Goal: Task Accomplishment & Management: Manage account settings

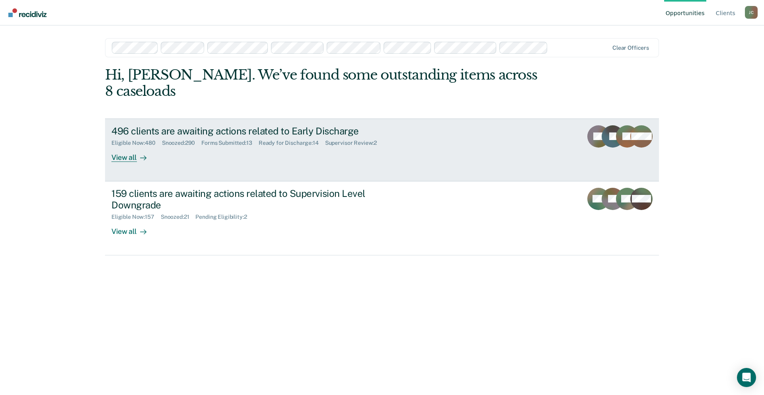
click at [275, 125] on div "496 clients are awaiting actions related to Early Discharge" at bounding box center [250, 131] width 279 height 12
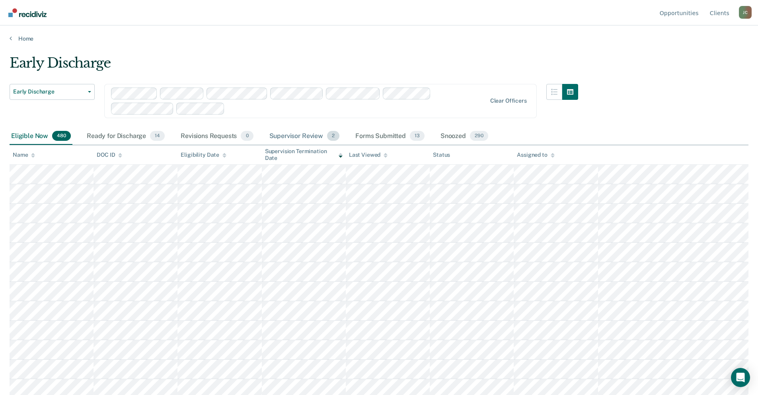
click at [294, 139] on div "Supervisor Review 2" at bounding box center [305, 137] width 74 height 18
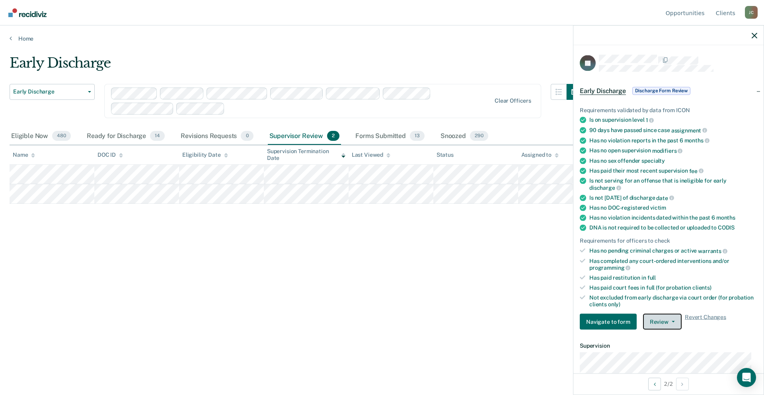
click at [667, 322] on button "Review" at bounding box center [662, 322] width 39 height 16
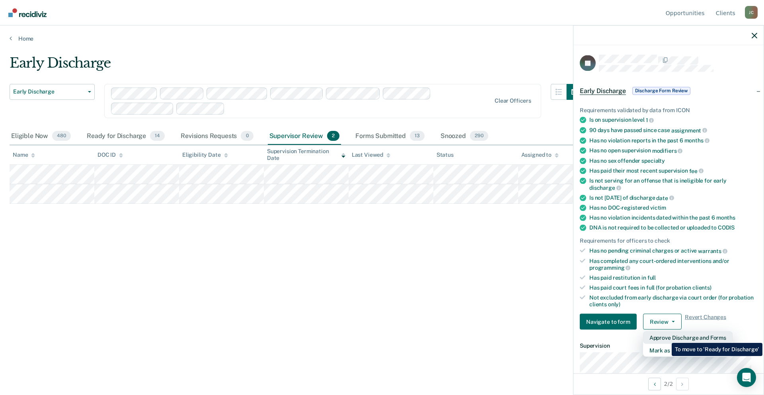
click at [666, 337] on button "Approve Discharge and Forms" at bounding box center [688, 338] width 90 height 13
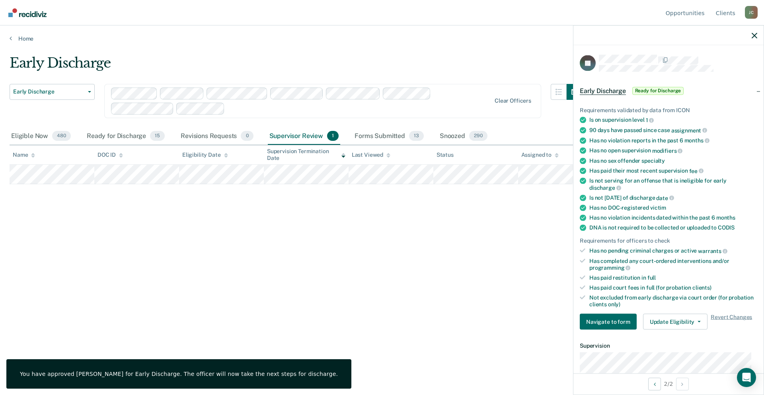
click at [322, 293] on div "Early Discharge Early Discharge Early Discharge Supervision Level Downgrade Cle…" at bounding box center [382, 195] width 745 height 281
click at [756, 39] on div at bounding box center [669, 35] width 190 height 20
click at [757, 34] on icon "button" at bounding box center [755, 36] width 6 height 6
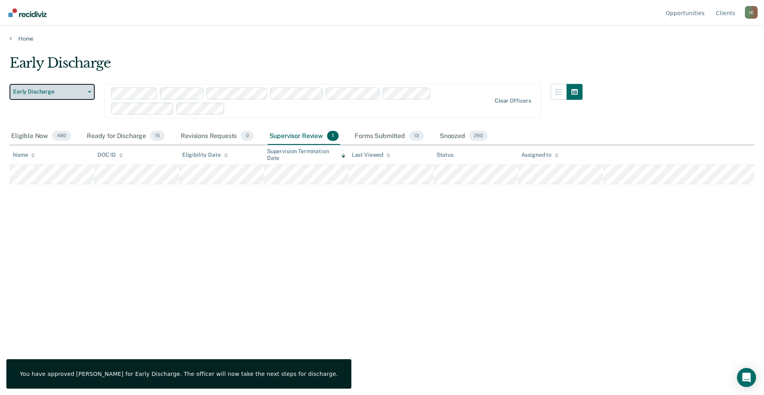
click at [86, 89] on button "Early Discharge" at bounding box center [52, 92] width 85 height 16
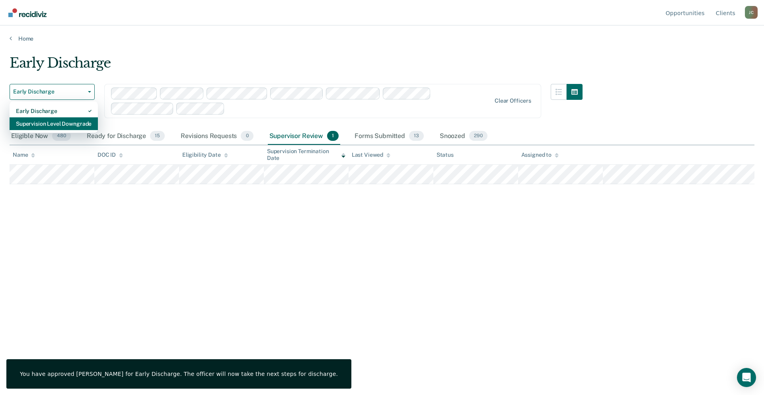
click at [80, 125] on div "Supervision Level Downgrade" at bounding box center [54, 123] width 76 height 13
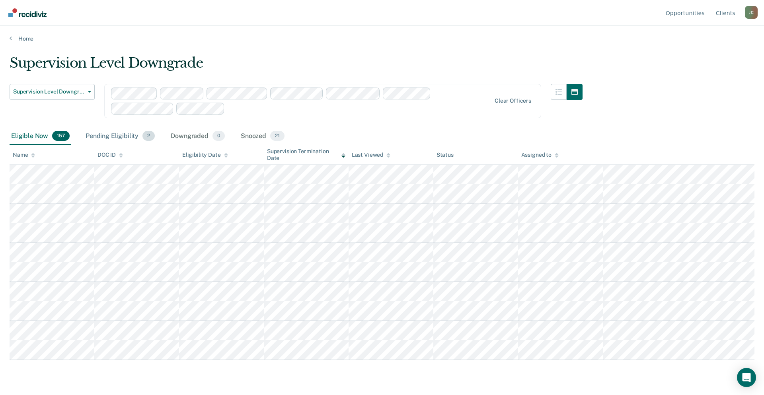
click at [98, 135] on div "Pending Eligibility 2" at bounding box center [120, 137] width 72 height 18
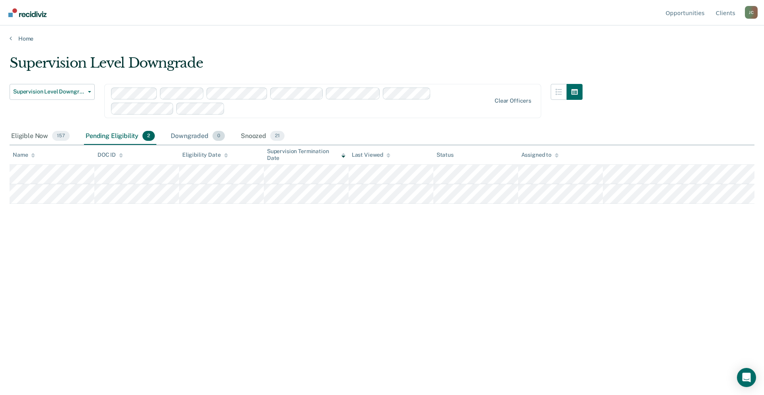
click at [192, 137] on div "Downgraded 0" at bounding box center [197, 137] width 57 height 18
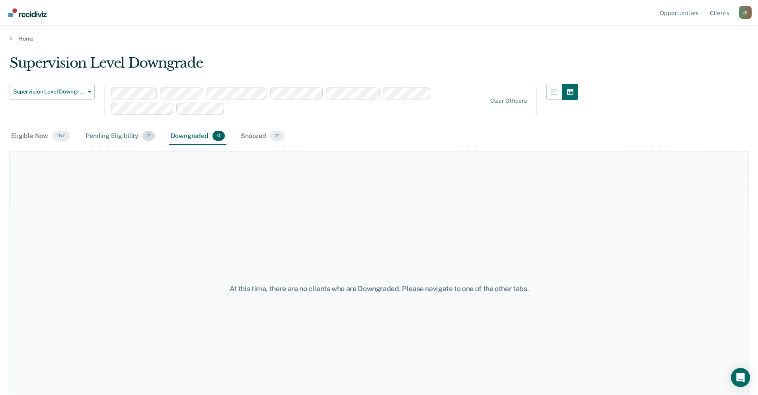
click at [97, 136] on div "Pending Eligibility 2" at bounding box center [120, 137] width 72 height 18
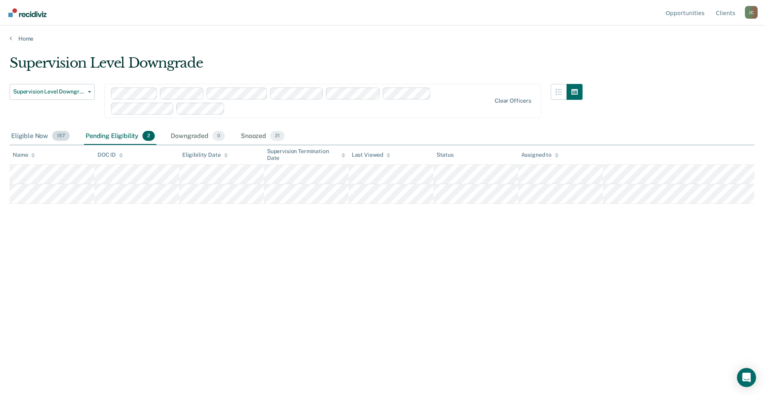
click at [21, 133] on div "Eligible Now 157" at bounding box center [41, 137] width 62 height 18
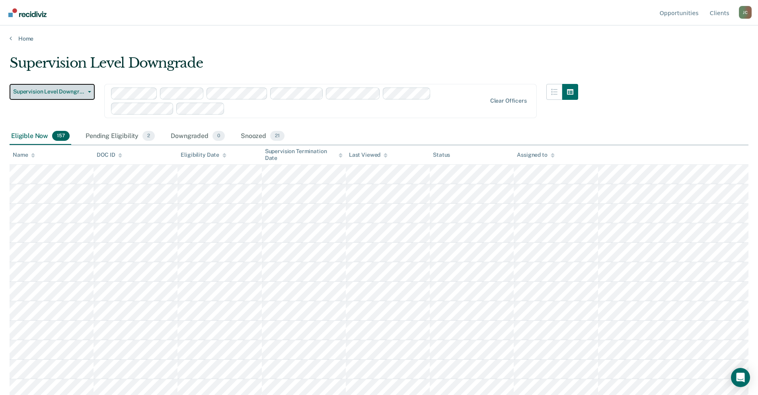
click at [94, 91] on button "Supervision Level Downgrade" at bounding box center [52, 92] width 85 height 16
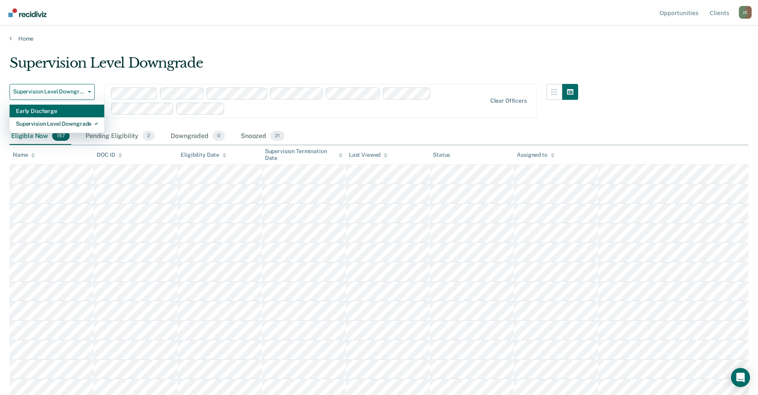
click at [80, 106] on div "Early Discharge" at bounding box center [57, 111] width 82 height 13
